Goal: Task Accomplishment & Management: Complete application form

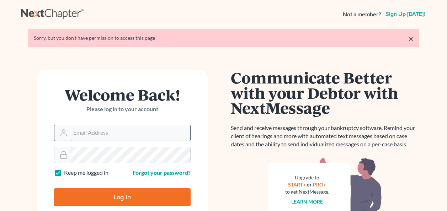
scroll to position [71, 0]
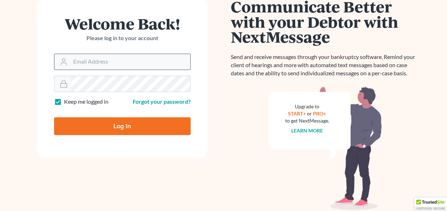
click at [81, 57] on input "Email Address" at bounding box center [130, 62] width 120 height 16
type input "[EMAIL_ADDRESS][DOMAIN_NAME]"
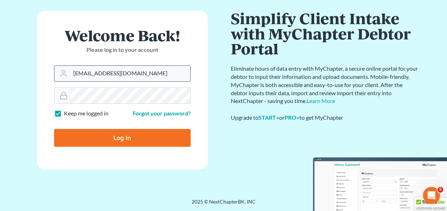
scroll to position [35, 0]
click at [54, 129] on input "Log In" at bounding box center [122, 138] width 136 height 18
type input "Thinking..."
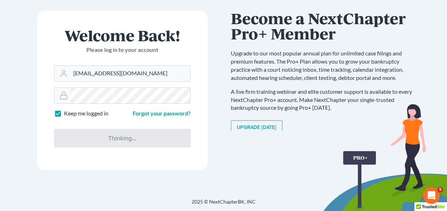
click at [317, 153] on div "Communicate Better with your Debtor with NextMessage Send and receive messages …" at bounding box center [325, 96] width 188 height 171
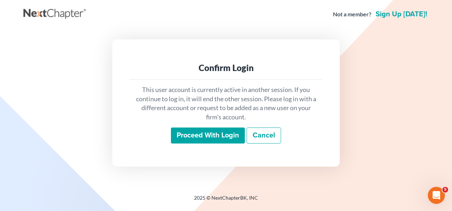
click at [194, 141] on input "Proceed with login" at bounding box center [208, 136] width 74 height 16
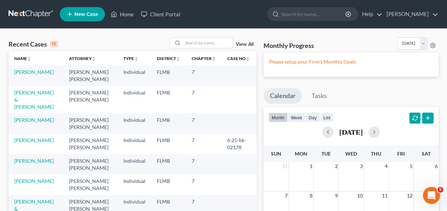
click at [34, 68] on td "Lamothe, Marissa" at bounding box center [36, 75] width 55 height 20
click at [36, 75] on td "Lamothe, Marissa" at bounding box center [36, 75] width 55 height 20
click at [36, 74] on link "Lamothe, Marissa" at bounding box center [33, 72] width 39 height 6
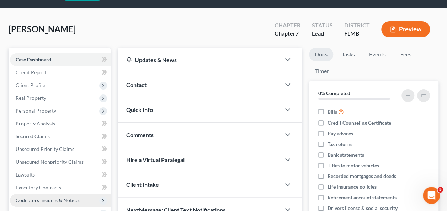
scroll to position [107, 0]
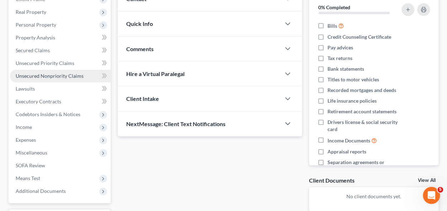
click at [61, 78] on link "Unsecured Nonpriority Claims" at bounding box center [60, 76] width 101 height 13
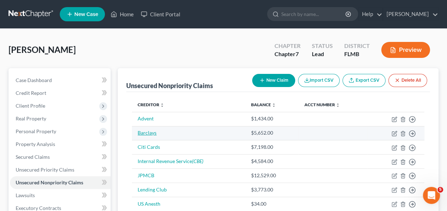
click at [148, 133] on link "Barclays" at bounding box center [147, 133] width 19 height 6
select select "2"
select select "0"
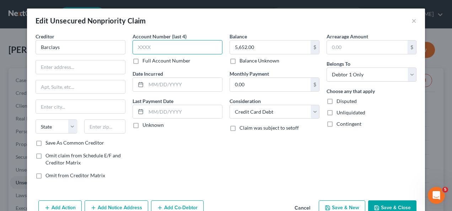
click at [153, 44] on input "text" at bounding box center [178, 47] width 90 height 14
type input "3158"
click at [381, 208] on button "Save & Close" at bounding box center [392, 207] width 48 height 15
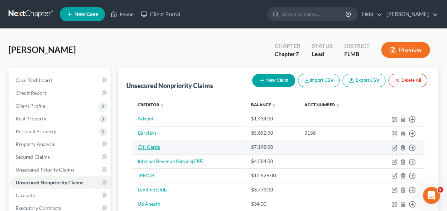
click at [147, 146] on link "Citi Cards" at bounding box center [149, 147] width 22 height 6
select select "2"
select select "0"
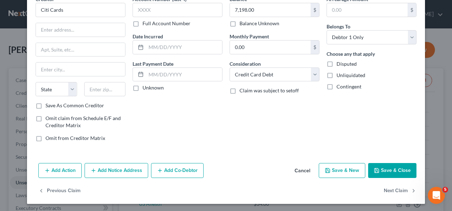
scroll to position [38, 0]
click at [111, 173] on button "Add Notice Address" at bounding box center [117, 170] width 64 height 15
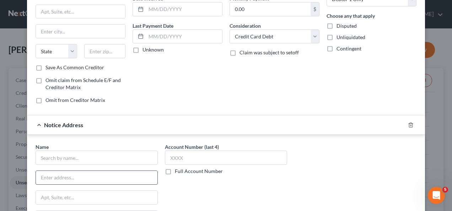
scroll to position [109, 0]
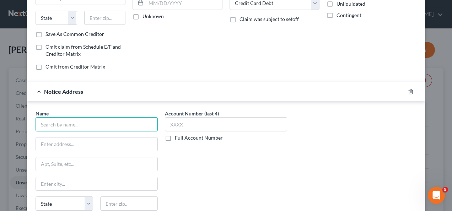
click at [79, 121] on input "text" at bounding box center [97, 124] width 122 height 14
type input "Portfolio Recovery Associates LLC"
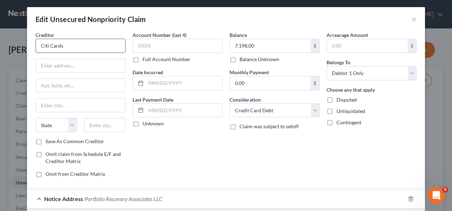
scroll to position [0, 0]
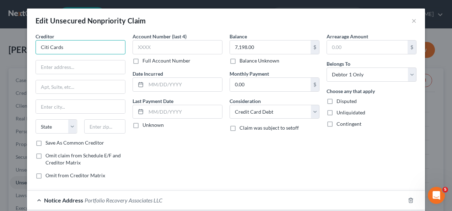
click at [80, 46] on input "Citi Cards" at bounding box center [81, 47] width 90 height 14
type input "Citibank NA"
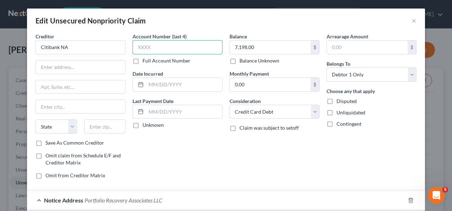
click at [165, 53] on input "text" at bounding box center [178, 47] width 90 height 14
type input "2880"
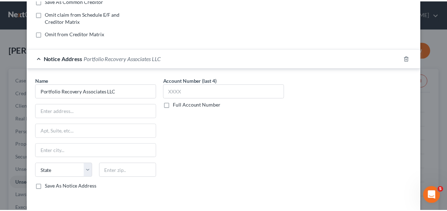
scroll to position [189, 0]
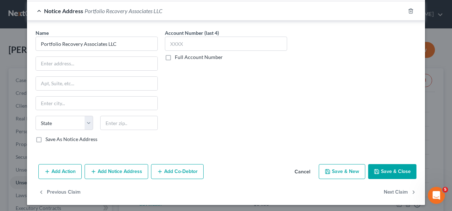
click at [384, 169] on button "Save & Close" at bounding box center [392, 171] width 48 height 15
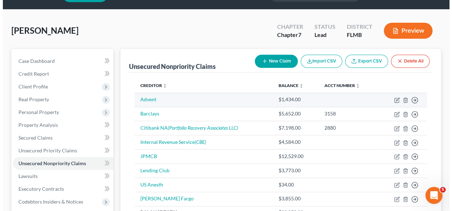
scroll to position [36, 0]
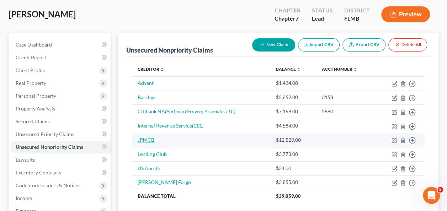
click at [146, 137] on link "JPMCB" at bounding box center [146, 140] width 17 height 6
select select "2"
select select "0"
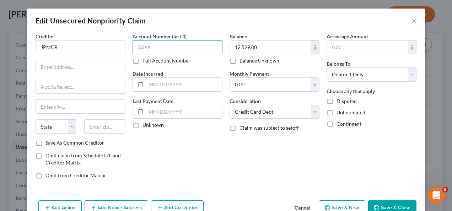
click at [154, 46] on input "text" at bounding box center [178, 47] width 90 height 14
type input "1260"
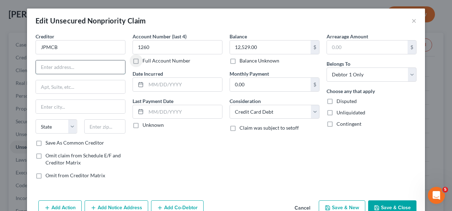
click at [61, 68] on input "text" at bounding box center [80, 67] width 89 height 14
type input "Pob 15298"
type input "19850"
type input "Wilmington"
select select "7"
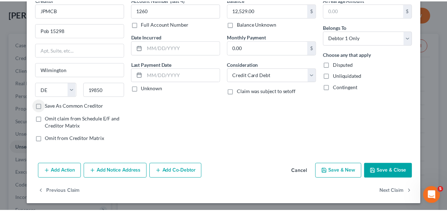
scroll to position [38, 0]
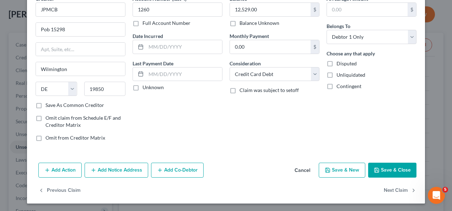
click at [378, 168] on button "Save & Close" at bounding box center [392, 170] width 48 height 15
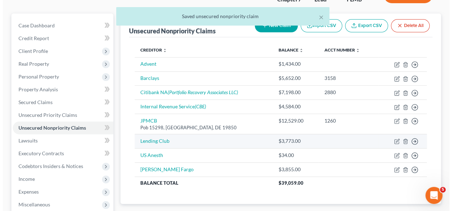
scroll to position [71, 0]
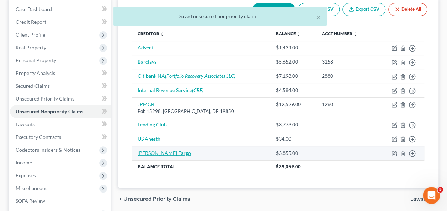
click at [141, 152] on link "Wells Fargo" at bounding box center [164, 153] width 53 height 6
select select "2"
select select "0"
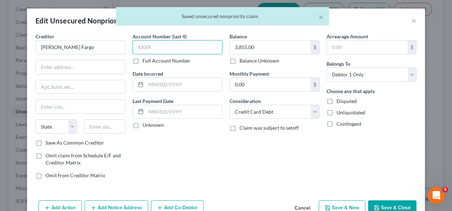
click at [143, 50] on input "text" at bounding box center [178, 47] width 90 height 14
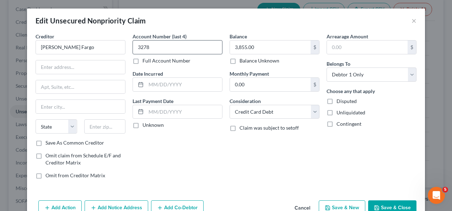
type input "3278"
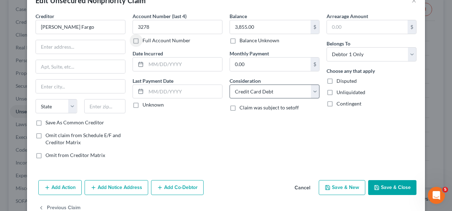
scroll to position [38, 0]
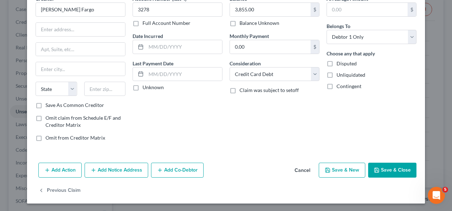
click at [117, 169] on button "Add Notice Address" at bounding box center [117, 170] width 64 height 15
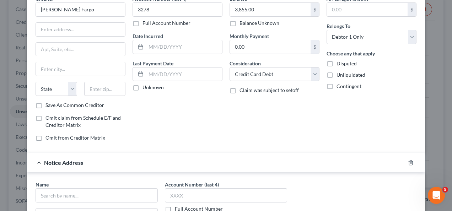
scroll to position [144, 0]
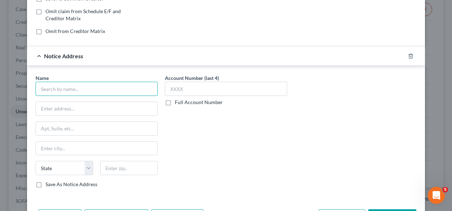
click at [81, 90] on input "text" at bounding box center [97, 89] width 122 height 14
type input "Radius"
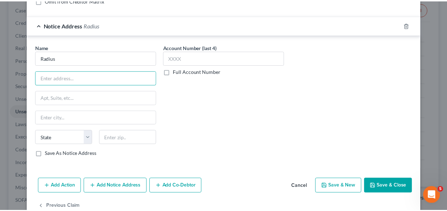
scroll to position [189, 0]
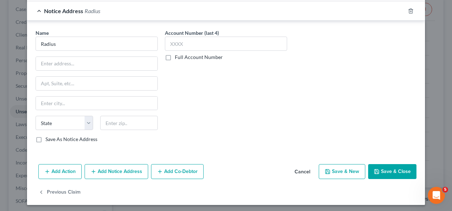
click at [398, 168] on button "Save & Close" at bounding box center [392, 171] width 48 height 15
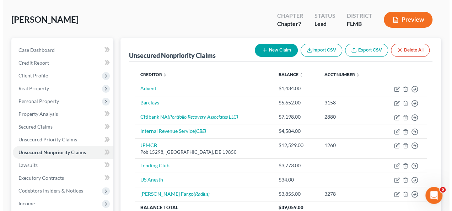
scroll to position [23, 0]
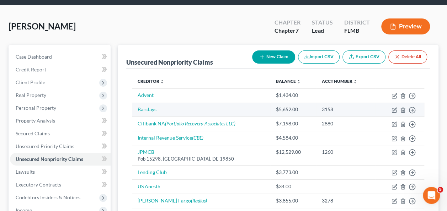
click at [140, 112] on td "Barclays" at bounding box center [201, 110] width 138 height 14
click at [141, 109] on link "Barclays" at bounding box center [147, 109] width 19 height 6
select select "2"
select select "0"
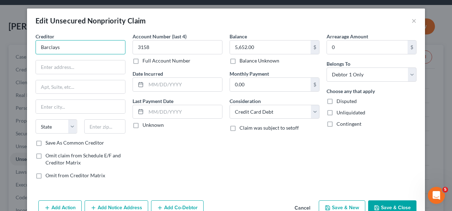
click at [83, 50] on input "Barclays" at bounding box center [81, 47] width 90 height 14
type input "Barclays Bank DE"
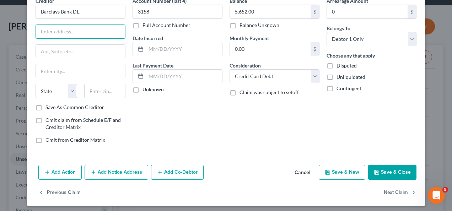
scroll to position [38, 0]
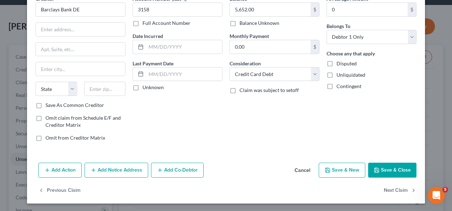
click at [111, 168] on button "Add Notice Address" at bounding box center [117, 170] width 64 height 15
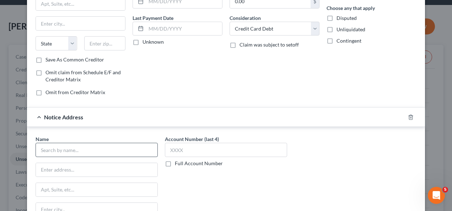
scroll to position [109, 0]
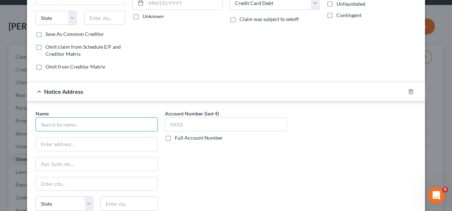
click at [85, 117] on input "text" at bounding box center [97, 124] width 122 height 14
type input "Hayt, Hayt & Landau, PL"
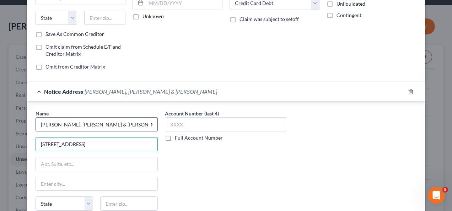
type input "7765 SW 87 Avenue"
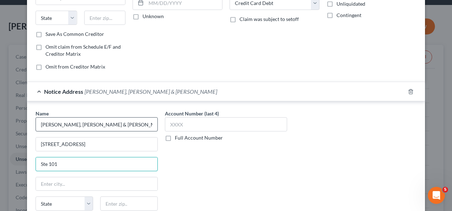
type input "Ste 101"
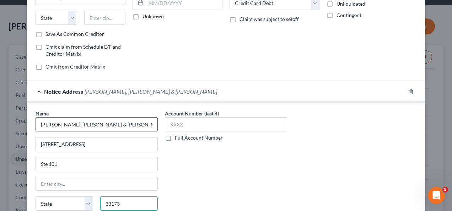
type input "33173"
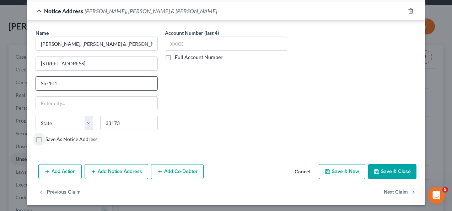
type input "Miami"
select select "9"
click at [313, 115] on div "Name * Hayt, Hayt & Landau, PL 7765 SW 87 Avenue Ste 101 Miami State AL AK AR A…" at bounding box center [226, 88] width 388 height 119
click at [387, 166] on button "Save & Close" at bounding box center [392, 171] width 48 height 15
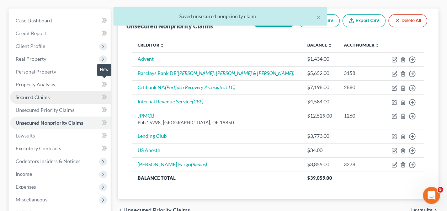
scroll to position [95, 0]
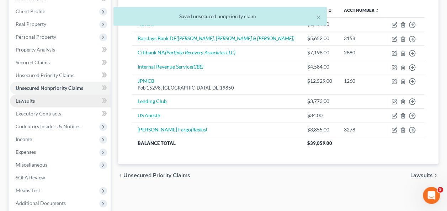
click at [28, 101] on span "Lawsuits" at bounding box center [25, 101] width 19 height 6
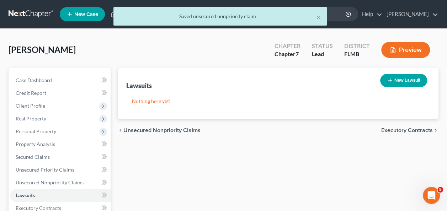
click at [412, 77] on button "New Lawsuit" at bounding box center [403, 80] width 47 height 13
select select "0"
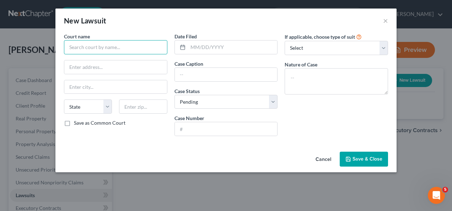
click at [91, 53] on input "text" at bounding box center [115, 47] width 103 height 14
type input "County Court, Orange County"
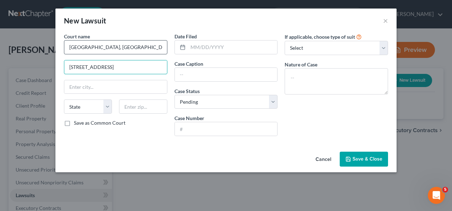
type input "425 N. Orange Ave"
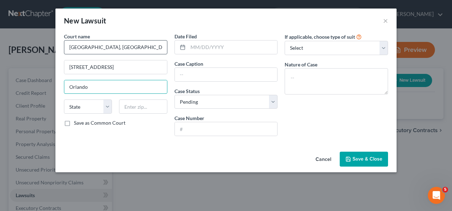
type input "Orlando"
select select "9"
type input "32801"
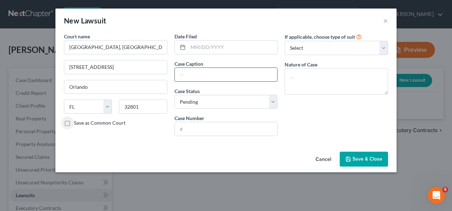
click at [205, 75] on input "text" at bounding box center [226, 75] width 103 height 14
type input "Barclays Bank Delaware vs. Marissa Lamothe"
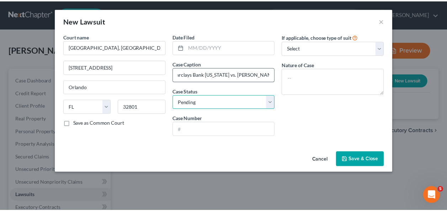
scroll to position [0, 0]
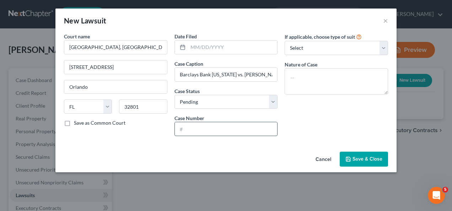
click at [208, 127] on input "text" at bounding box center [226, 129] width 103 height 14
type input "2025-SC-009584-O"
click at [349, 152] on button "Save & Close" at bounding box center [364, 159] width 48 height 15
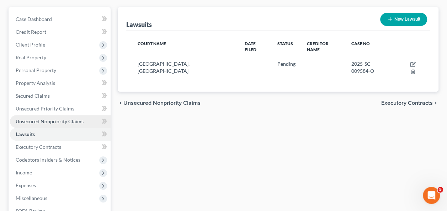
scroll to position [71, 0]
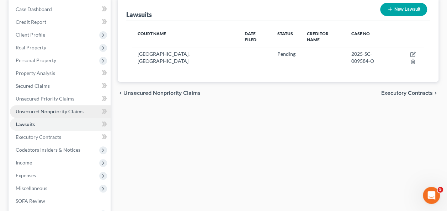
click at [50, 111] on span "Unsecured Nonpriority Claims" at bounding box center [50, 111] width 68 height 6
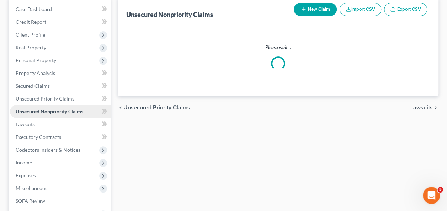
scroll to position [47, 0]
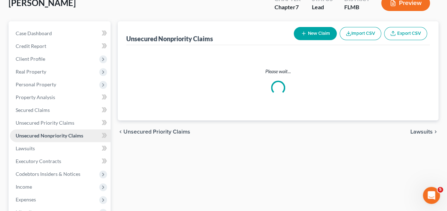
click at [50, 111] on ul "Case Dashboard Payments Invoices Payments Payments Credit Report Client Profile" at bounding box center [60, 142] width 101 height 230
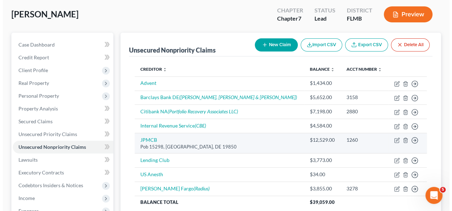
scroll to position [107, 0]
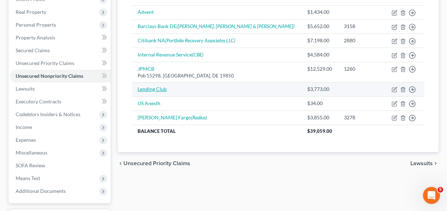
click at [149, 91] on link "Lending Club" at bounding box center [152, 89] width 29 height 6
select select "10"
select select "0"
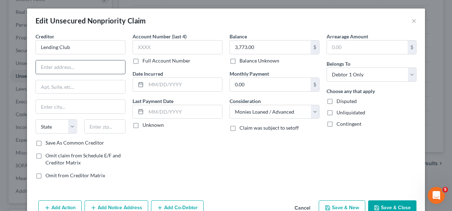
click at [85, 63] on input "text" at bounding box center [80, 67] width 89 height 14
type input "Pob 884268"
type input "90088"
type input "Los Angeles"
select select "4"
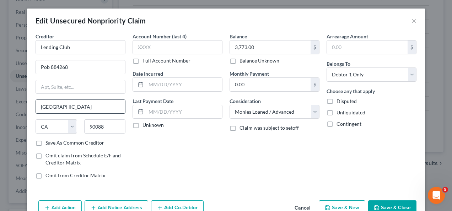
click at [102, 102] on input "Los Angeles" at bounding box center [80, 107] width 89 height 14
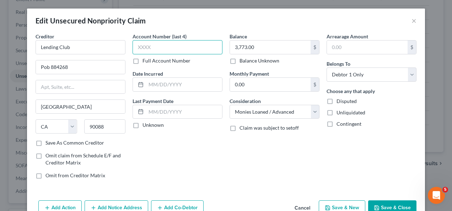
click at [208, 48] on input "text" at bounding box center [178, 47] width 90 height 14
type input "8093"
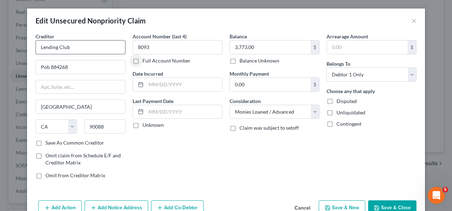
click at [100, 41] on div "Creditor * Lending Club" at bounding box center [81, 44] width 90 height 22
click at [93, 45] on input "Lending Club" at bounding box center [81, 47] width 90 height 14
type input "LendingClub Bank, NA"
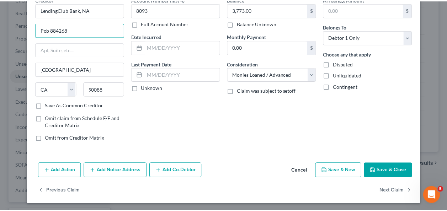
scroll to position [38, 0]
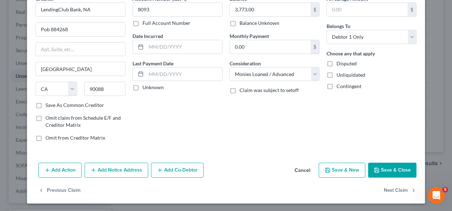
click at [390, 168] on button "Save & Close" at bounding box center [392, 170] width 48 height 15
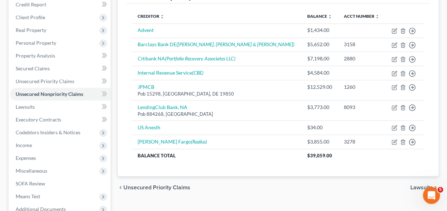
scroll to position [36, 0]
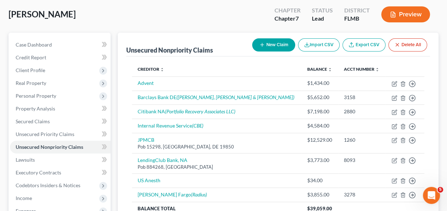
click at [268, 43] on button "New Claim" at bounding box center [273, 44] width 43 height 13
select select "0"
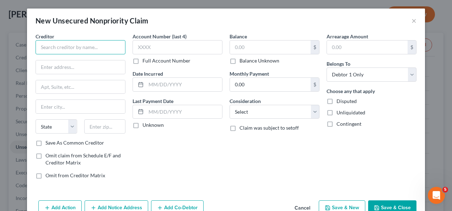
click at [100, 44] on input "text" at bounding box center [81, 47] width 90 height 14
type input "M"
type input "Nelnet"
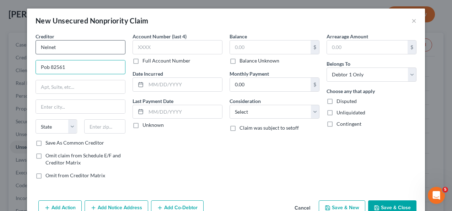
type input "Pob 82561"
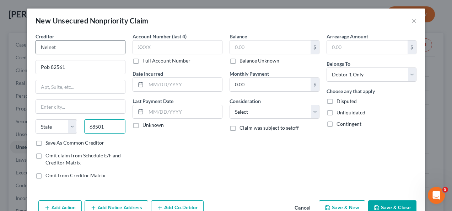
type input "68501"
type input "Lincoln"
select select "30"
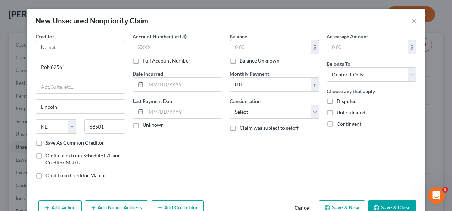
click at [245, 52] on input "text" at bounding box center [270, 48] width 81 height 14
type input "47,333"
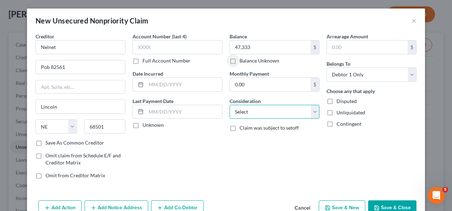
click at [258, 114] on select "Select Cable / Satellite Services Collection Agency Credit Card Debt Debt Couns…" at bounding box center [275, 112] width 90 height 14
select select "17"
click at [230, 105] on select "Select Cable / Satellite Services Collection Agency Credit Card Debt Debt Couns…" at bounding box center [275, 112] width 90 height 14
click at [385, 203] on button "Save & Close" at bounding box center [392, 207] width 48 height 15
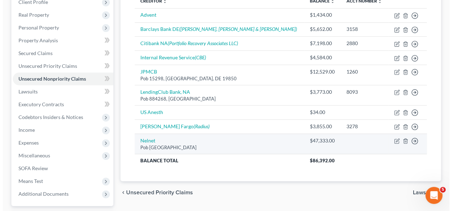
scroll to position [59, 0]
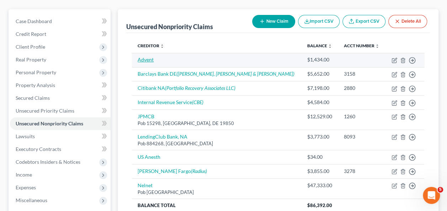
click at [142, 59] on link "Advent" at bounding box center [146, 60] width 16 height 6
select select "9"
select select "0"
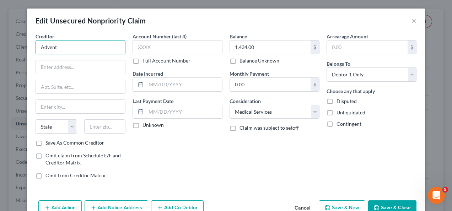
click at [74, 49] on input "Advent" at bounding box center [81, 47] width 90 height 14
click at [73, 49] on input "Advent" at bounding box center [81, 47] width 90 height 14
type input "AdventHealth"
type input "Pob 105572"
type input "30348"
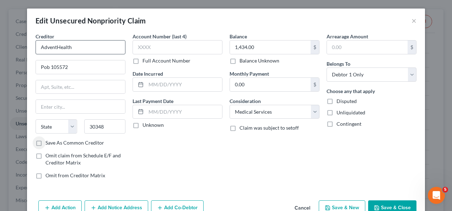
type input "Atlanta"
select select "10"
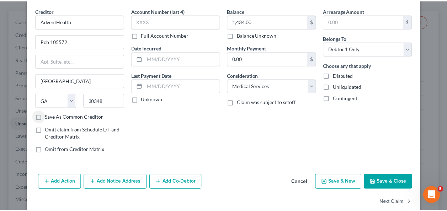
scroll to position [36, 0]
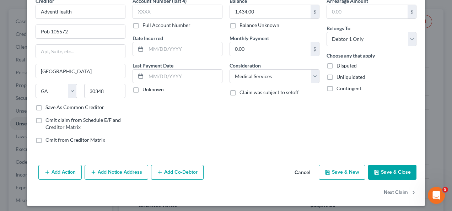
drag, startPoint x: 385, startPoint y: 172, endPoint x: 376, endPoint y: 169, distance: 9.7
click at [385, 172] on button "Save & Close" at bounding box center [392, 172] width 48 height 15
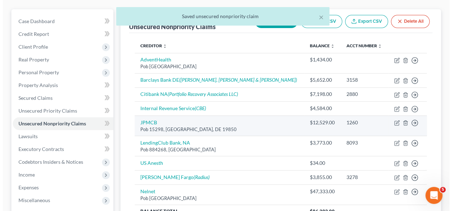
scroll to position [95, 0]
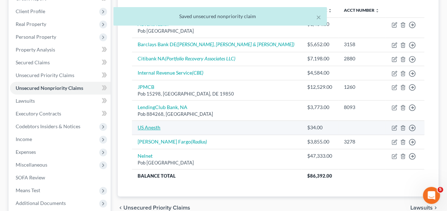
click at [146, 125] on link "US Anesth" at bounding box center [149, 127] width 23 height 6
select select "9"
select select "0"
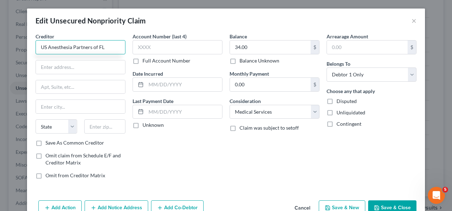
type input "US Anesthesia Partners of FL"
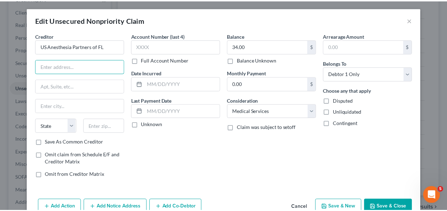
scroll to position [0, 0]
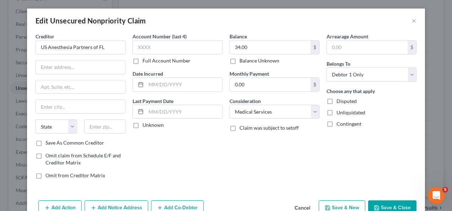
click at [390, 208] on button "Save & Close" at bounding box center [392, 207] width 48 height 15
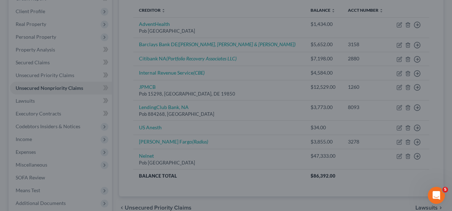
type input "0"
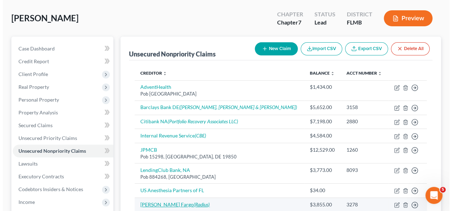
scroll to position [23, 0]
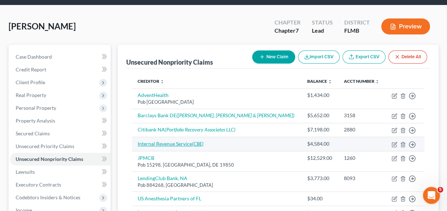
click at [159, 145] on link "Internal Revenue Service (CBE)" at bounding box center [171, 144] width 66 height 6
select select "0"
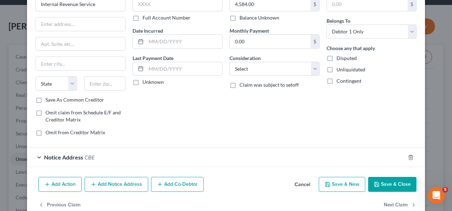
scroll to position [57, 0]
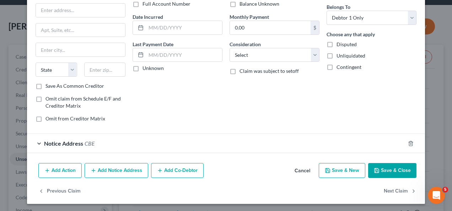
click at [73, 141] on span "Notice Address" at bounding box center [63, 143] width 39 height 7
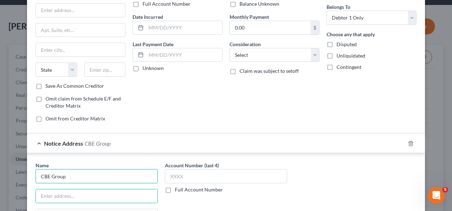
click at [37, 176] on input "CBE Group" at bounding box center [97, 176] width 122 height 14
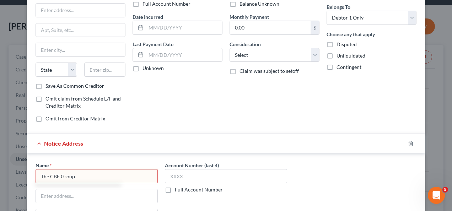
click at [88, 173] on input "The CBE Group" at bounding box center [97, 176] width 122 height 14
type input "The CBE Group, Inc"
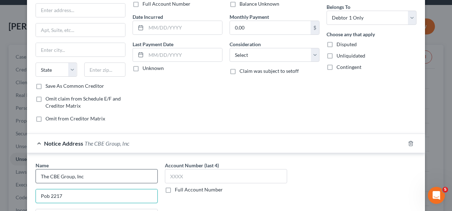
type input "Pob 2217"
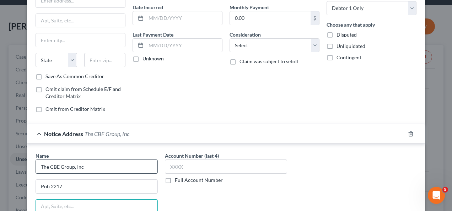
scroll to position [185, 0]
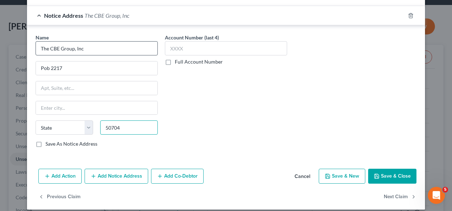
type input "50704"
type input "Waterloo"
select select "16"
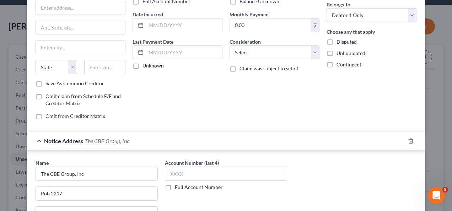
scroll to position [0, 0]
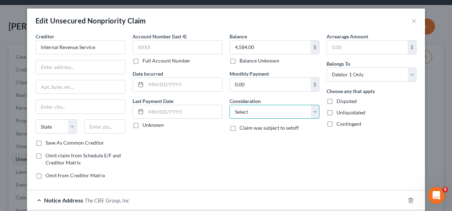
click at [255, 114] on select "Select Cable / Satellite Services Collection Agency Credit Card Debt Debt Couns…" at bounding box center [275, 112] width 90 height 14
select select "14"
click at [230, 105] on select "Select Cable / Satellite Services Collection Agency Credit Card Debt Debt Couns…" at bounding box center [275, 112] width 90 height 14
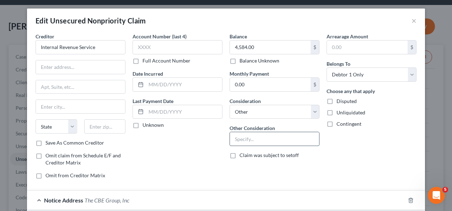
click at [252, 140] on input "text" at bounding box center [274, 139] width 89 height 14
type input "i"
type input "IRs taxes"
click at [259, 95] on div "Balance 4,584.00 $ Balance Unknown Balance Undetermined 4,584.00 $ Balance Unkn…" at bounding box center [274, 109] width 97 height 152
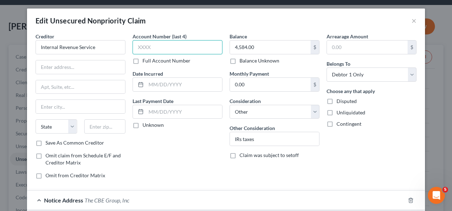
click at [186, 51] on input "text" at bounding box center [178, 47] width 90 height 14
type input "7130"
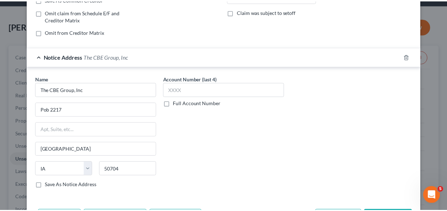
scroll to position [189, 0]
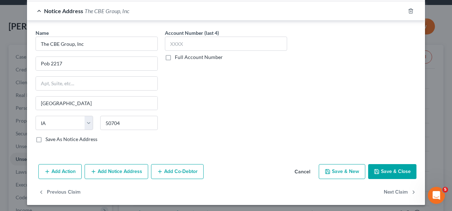
click at [402, 164] on button "Save & Close" at bounding box center [392, 171] width 48 height 15
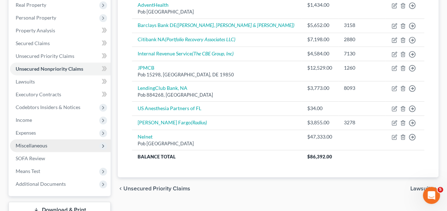
scroll to position [130, 0]
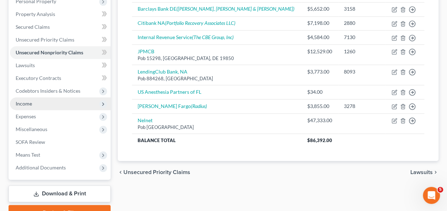
click at [28, 102] on span "Income" at bounding box center [24, 104] width 16 height 6
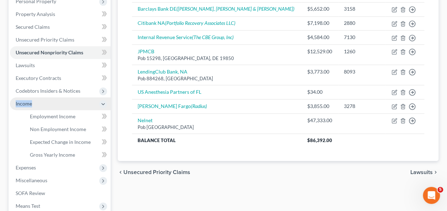
click at [28, 102] on span "Income" at bounding box center [24, 104] width 16 height 6
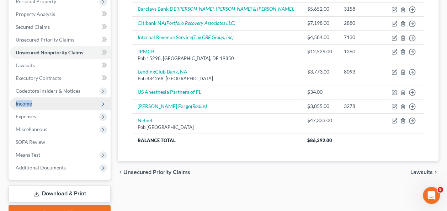
drag, startPoint x: 28, startPoint y: 102, endPoint x: 24, endPoint y: 102, distance: 4.3
click at [24, 102] on span "Income" at bounding box center [24, 104] width 16 height 6
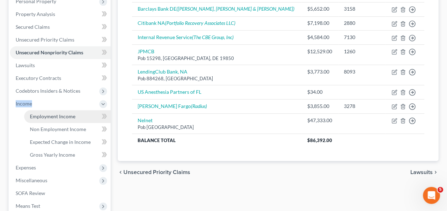
click at [38, 114] on span "Employment Income" at bounding box center [52, 116] width 45 height 6
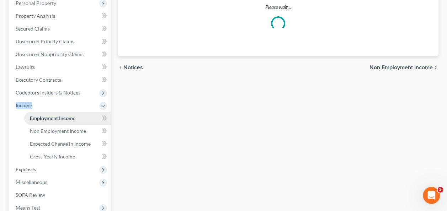
click at [38, 114] on li "Income Employment Income Non Employment Income Expected Change in Income Gross …" at bounding box center [60, 131] width 101 height 64
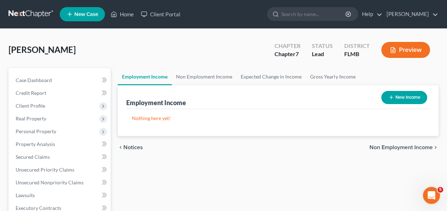
click at [397, 98] on button "New Income" at bounding box center [404, 97] width 46 height 13
select select "0"
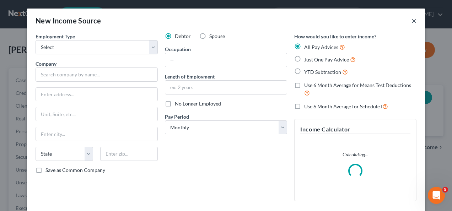
click at [412, 18] on button "×" at bounding box center [414, 20] width 5 height 9
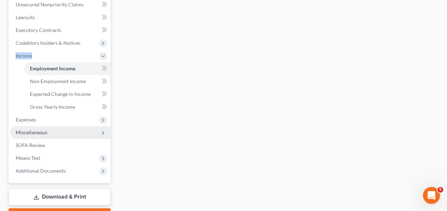
scroll to position [213, 0]
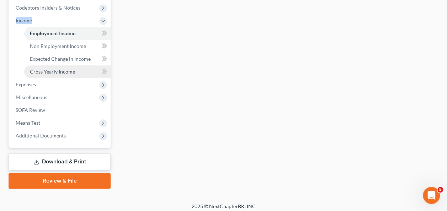
click at [38, 76] on link "Gross Yearly Income" at bounding box center [67, 71] width 86 height 13
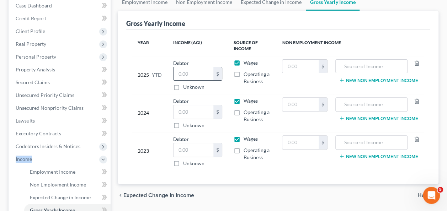
scroll to position [75, 0]
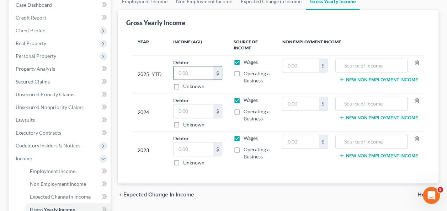
click at [194, 69] on input "text" at bounding box center [193, 73] width 40 height 14
type input "29,972"
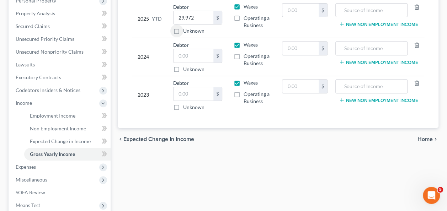
scroll to position [146, 0]
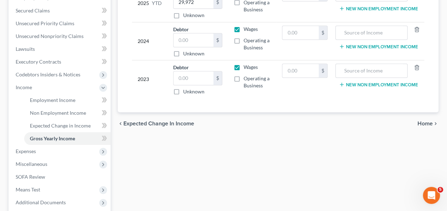
click at [306, 159] on div "Employment Income Non Employment Income Expected Change in Income Gross Yearly …" at bounding box center [278, 89] width 328 height 334
click at [190, 36] on input "text" at bounding box center [193, 40] width 40 height 14
type input "5"
type input "59,894"
click at [190, 79] on input "text" at bounding box center [193, 78] width 40 height 14
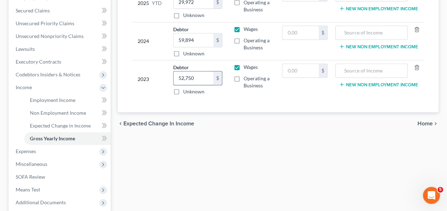
type input "52,750"
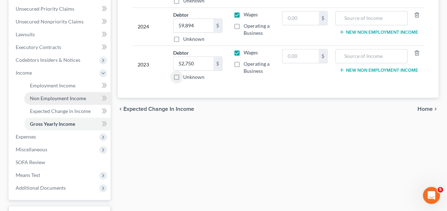
scroll to position [182, 0]
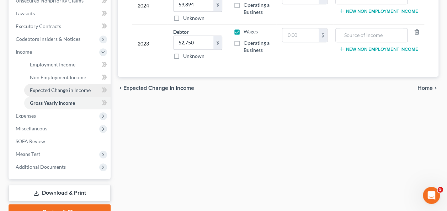
click at [60, 86] on link "Expected Change in Income" at bounding box center [67, 90] width 86 height 13
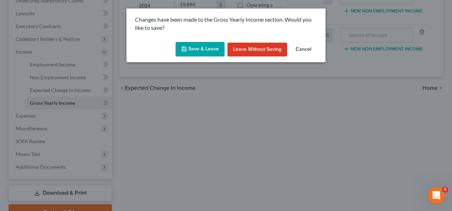
click at [192, 48] on button "Save & Leave" at bounding box center [200, 49] width 49 height 15
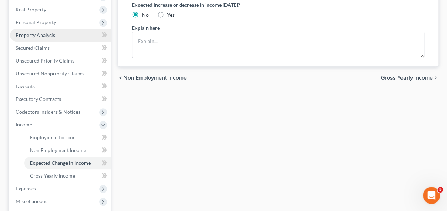
scroll to position [178, 0]
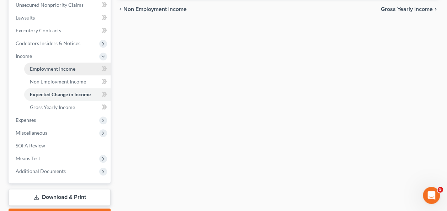
click at [57, 73] on link "Employment Income" at bounding box center [67, 69] width 86 height 13
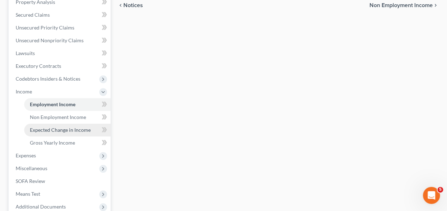
click at [64, 129] on span "Expected Change in Income" at bounding box center [60, 130] width 61 height 6
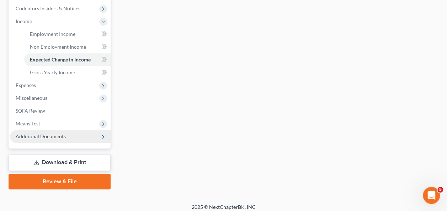
scroll to position [217, 0]
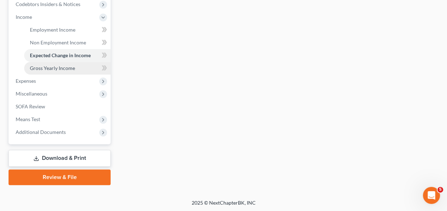
click at [58, 69] on span "Gross Yearly Income" at bounding box center [52, 68] width 45 height 6
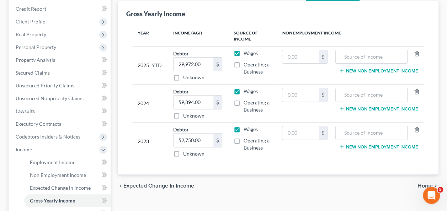
scroll to position [107, 0]
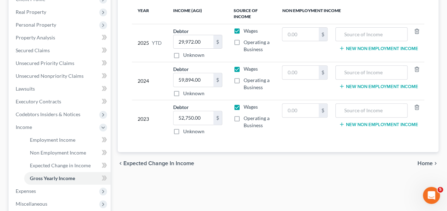
drag, startPoint x: 236, startPoint y: 39, endPoint x: 236, endPoint y: 43, distance: 4.6
click at [243, 39] on label "Operating a Business" at bounding box center [256, 46] width 27 height 14
click at [246, 39] on input "Operating a Business" at bounding box center [248, 41] width 5 height 5
click at [243, 44] on label "Operating a Business" at bounding box center [256, 46] width 27 height 14
click at [246, 43] on input "Operating a Business" at bounding box center [248, 41] width 5 height 5
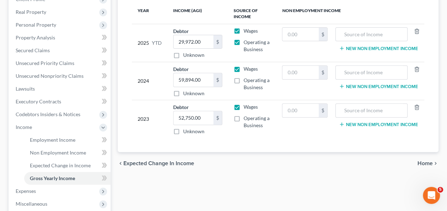
checkbox input "false"
click at [243, 77] on label "Operating a Business" at bounding box center [256, 84] width 27 height 14
click at [246, 77] on input "Operating a Business" at bounding box center [248, 79] width 5 height 5
checkbox input "true"
click at [243, 118] on label "Operating a Business" at bounding box center [256, 122] width 27 height 14
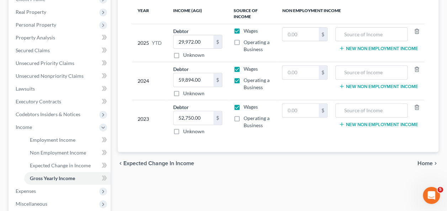
click at [246, 118] on input "Operating a Business" at bounding box center [248, 117] width 5 height 5
checkbox input "true"
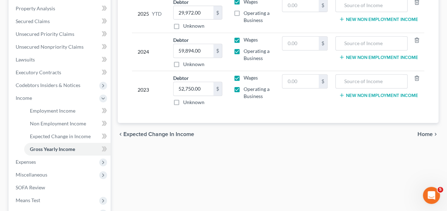
scroll to position [178, 0]
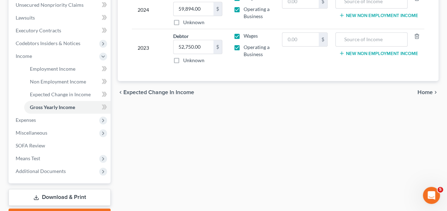
drag, startPoint x: 215, startPoint y: 155, endPoint x: 144, endPoint y: 142, distance: 71.5
click at [214, 155] on div "Employment Income Non Employment Income Expected Change in Income Gross Yearly …" at bounding box center [278, 58] width 328 height 334
click at [44, 92] on span "Expected Change in Income" at bounding box center [60, 94] width 61 height 6
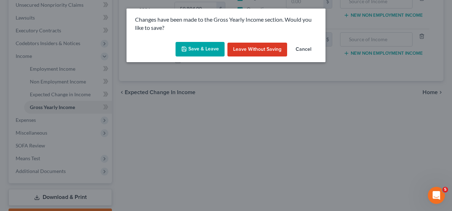
click at [188, 55] on button "Save & Leave" at bounding box center [200, 49] width 49 height 15
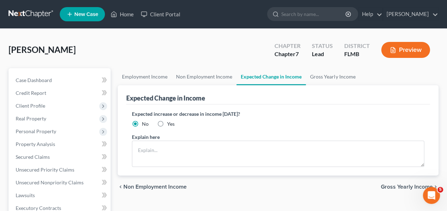
drag, startPoint x: 214, startPoint y: 42, endPoint x: 213, endPoint y: 52, distance: 9.7
click at [214, 42] on div "Lamothe, Marissa Upgraded Chapter Chapter 7 Status Lead District FLMB Preview" at bounding box center [224, 52] width 430 height 31
click at [38, 88] on link "Credit Report" at bounding box center [60, 93] width 101 height 13
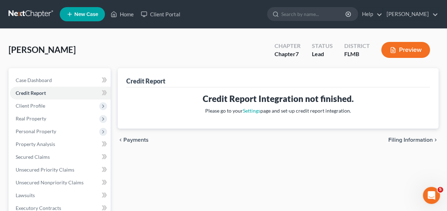
click at [215, 145] on div "chevron_left Payments Filing Information chevron_right" at bounding box center [278, 140] width 321 height 23
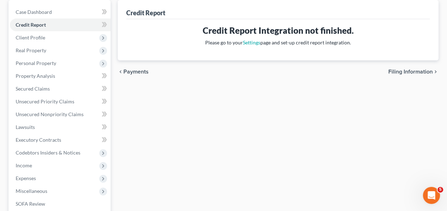
scroll to position [95, 0]
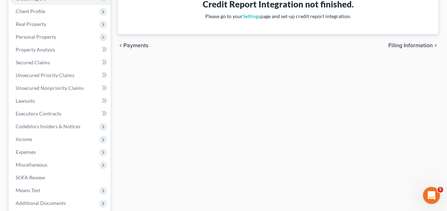
drag, startPoint x: 182, startPoint y: 132, endPoint x: 344, endPoint y: 54, distance: 180.0
click at [184, 131] on div "Credit Report Credit Report Integration not finished. Please go to your Setting…" at bounding box center [278, 115] width 328 height 283
drag, startPoint x: 214, startPoint y: 103, endPoint x: 219, endPoint y: 93, distance: 11.6
click at [216, 101] on div "Credit Report Credit Report Integration not finished. Please go to your Setting…" at bounding box center [278, 115] width 328 height 283
